Goal: Use online tool/utility

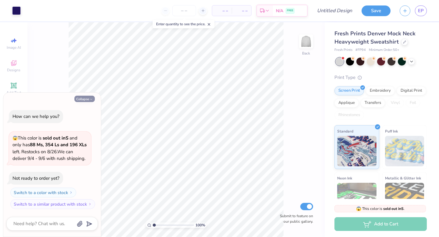
click at [84, 97] on button "Collapse" at bounding box center [84, 99] width 20 height 6
type textarea "x"
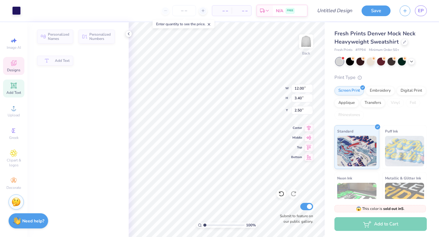
type input "3.40"
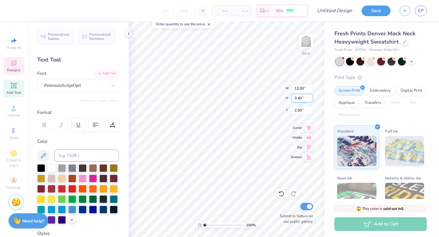
type textarea "Delta Gamma"
type input "2.71"
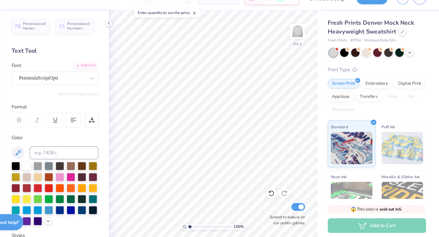
scroll to position [0, 0]
